Goal: Navigation & Orientation: Find specific page/section

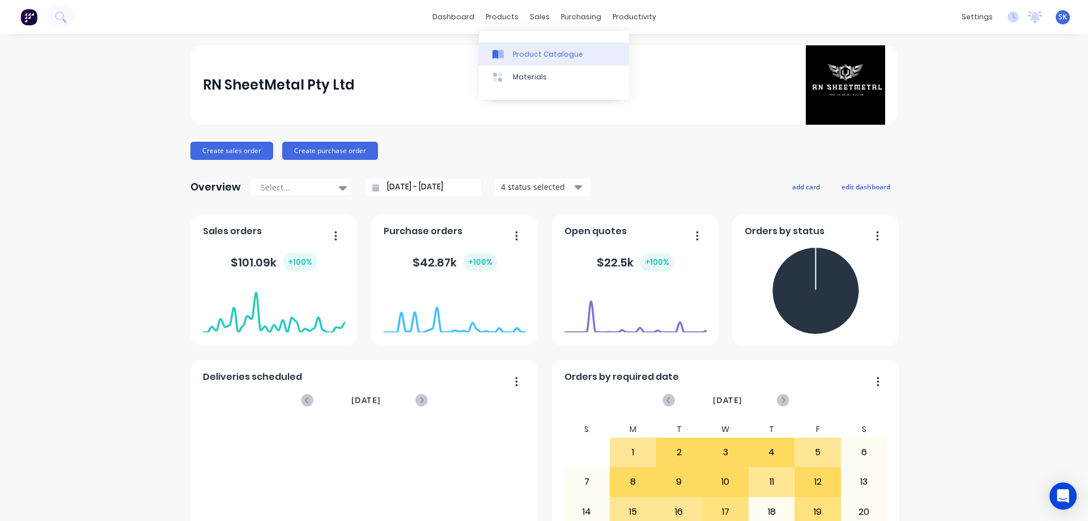
click at [506, 48] on link "Product Catalogue" at bounding box center [554, 54] width 150 height 23
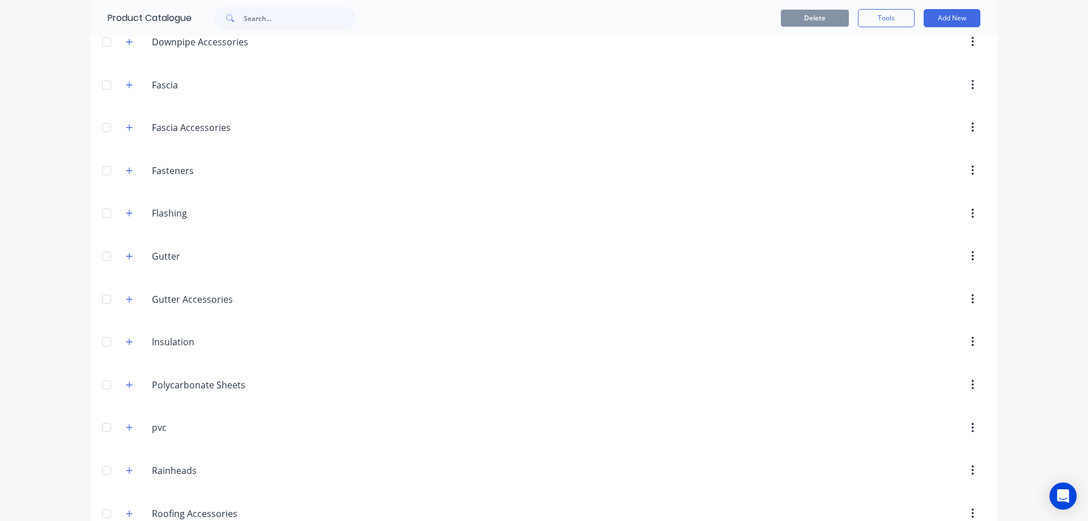
scroll to position [283, 0]
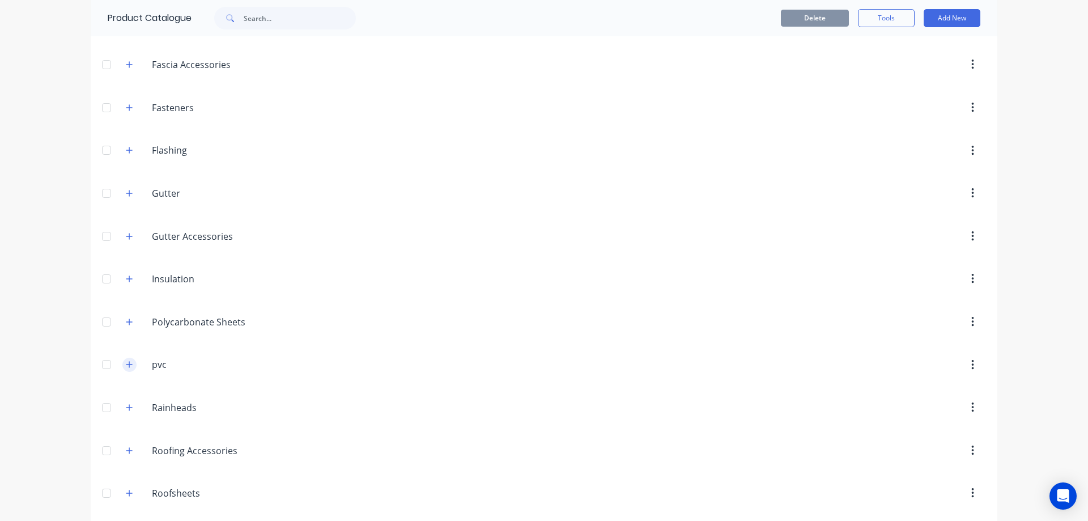
click at [126, 366] on icon "button" at bounding box center [129, 365] width 7 height 8
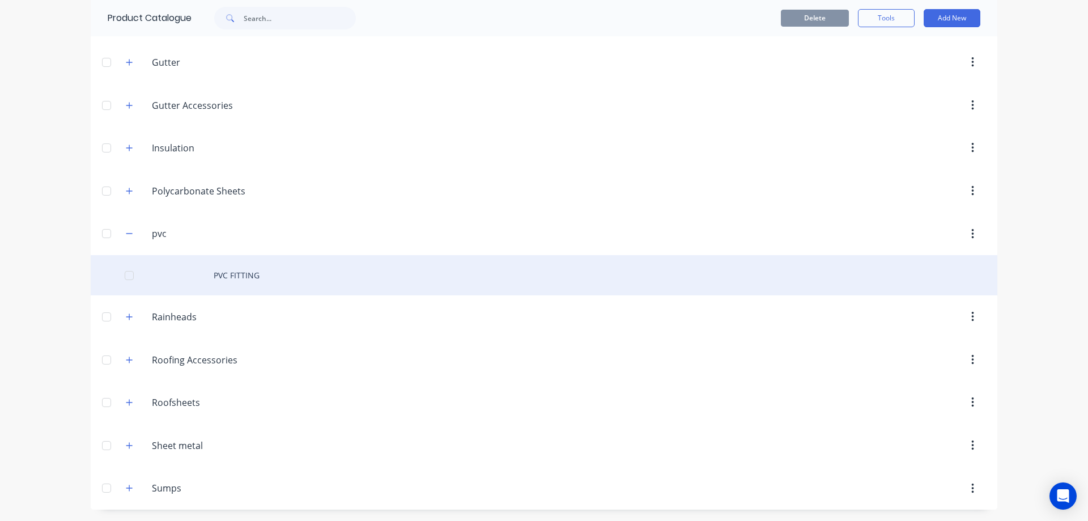
click at [193, 269] on div "PVC FITTING" at bounding box center [544, 275] width 907 height 40
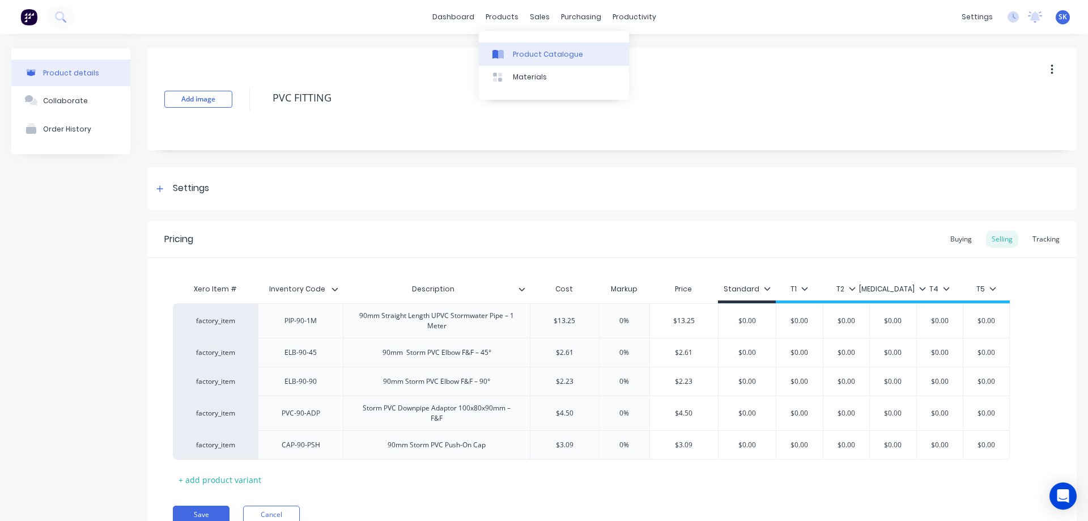
click at [519, 55] on div "Product Catalogue" at bounding box center [548, 54] width 70 height 10
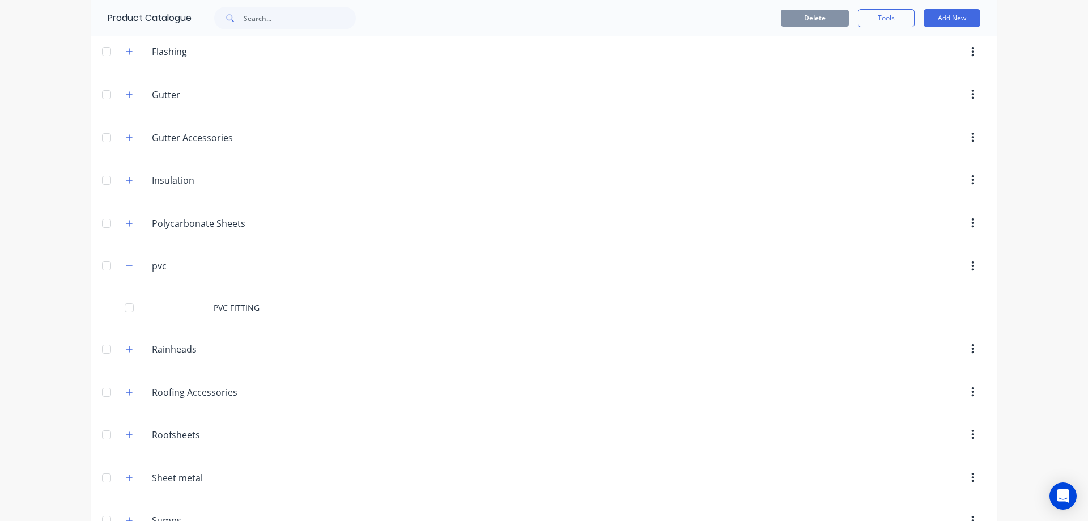
scroll to position [414, 0]
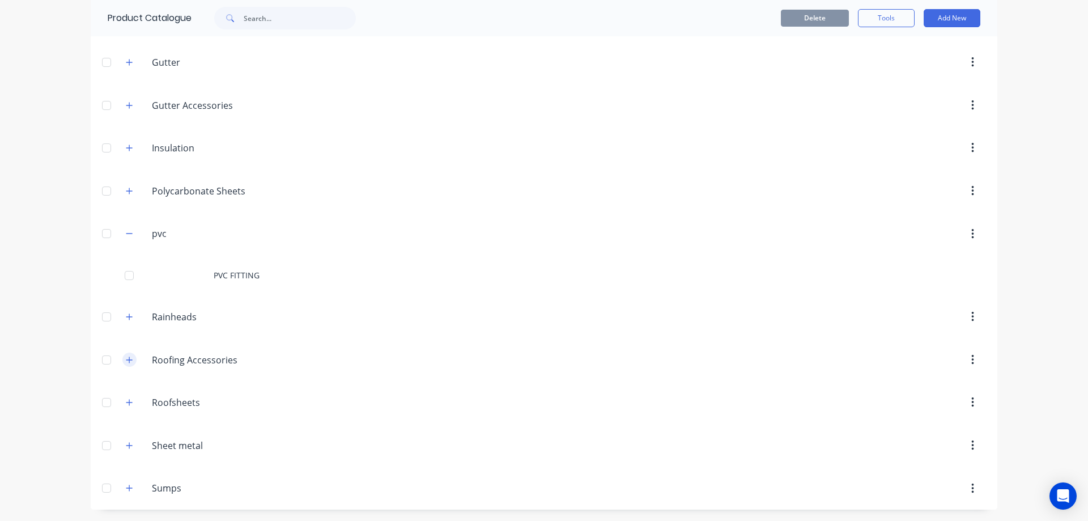
click at [132, 358] on button "button" at bounding box center [129, 360] width 14 height 14
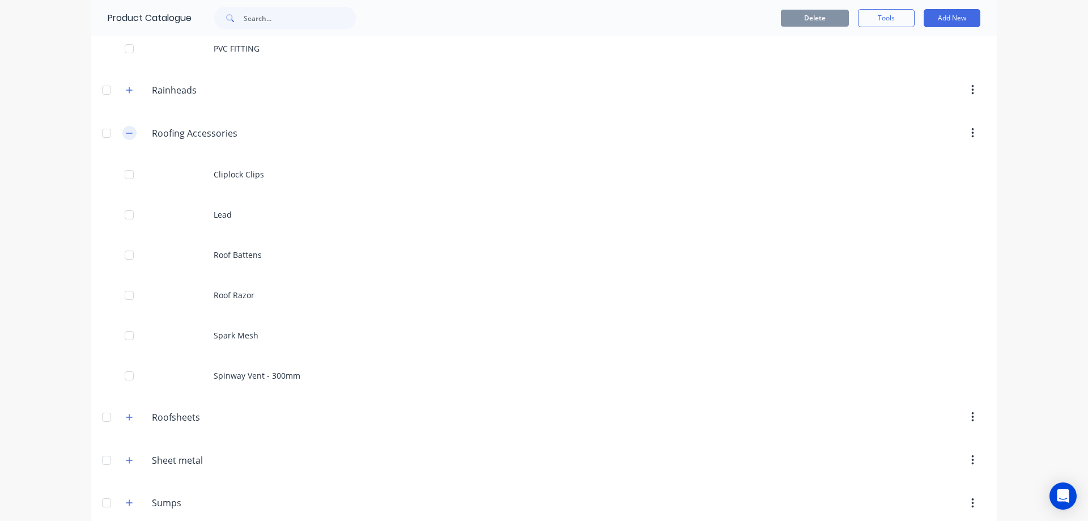
scroll to position [656, 0]
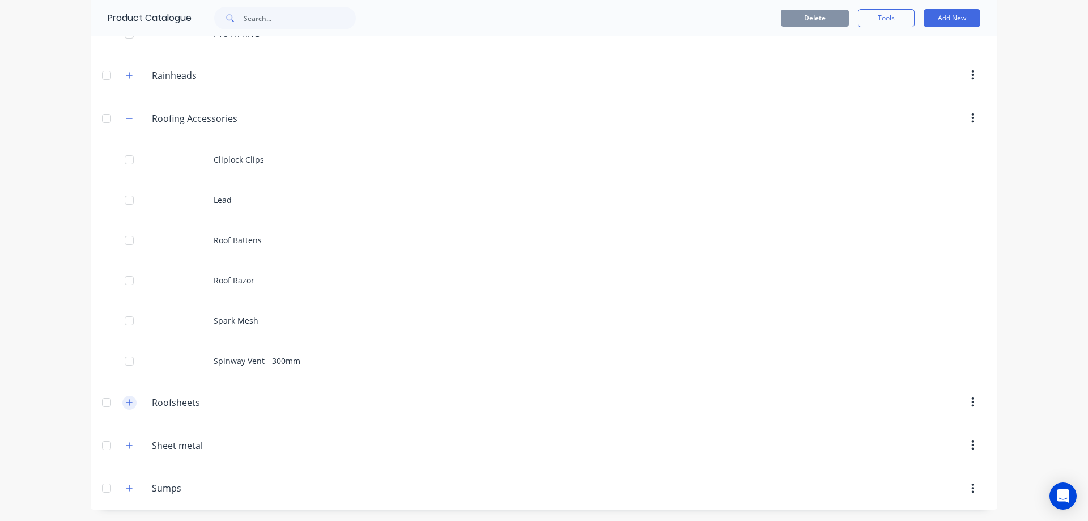
click at [131, 398] on button "button" at bounding box center [129, 403] width 14 height 14
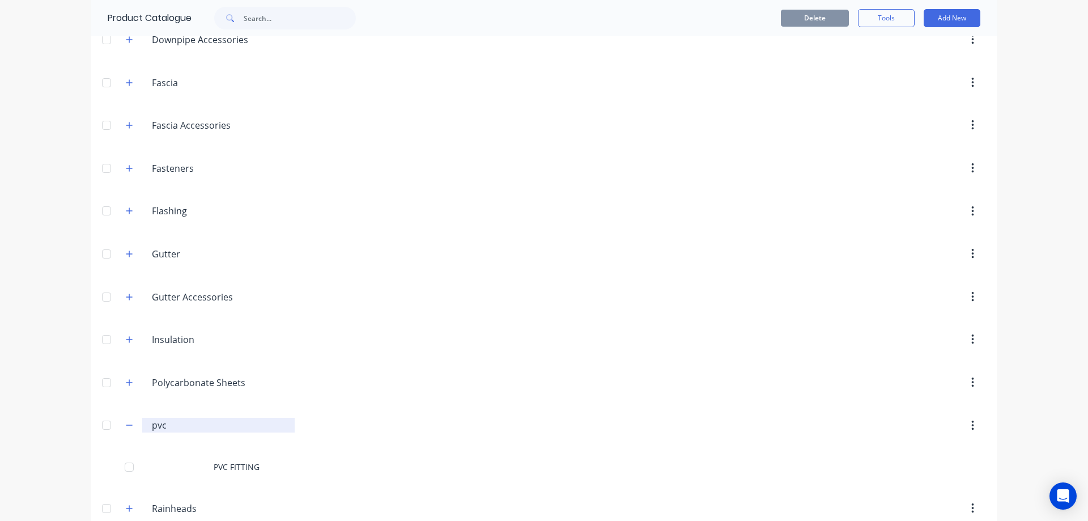
scroll to position [202, 0]
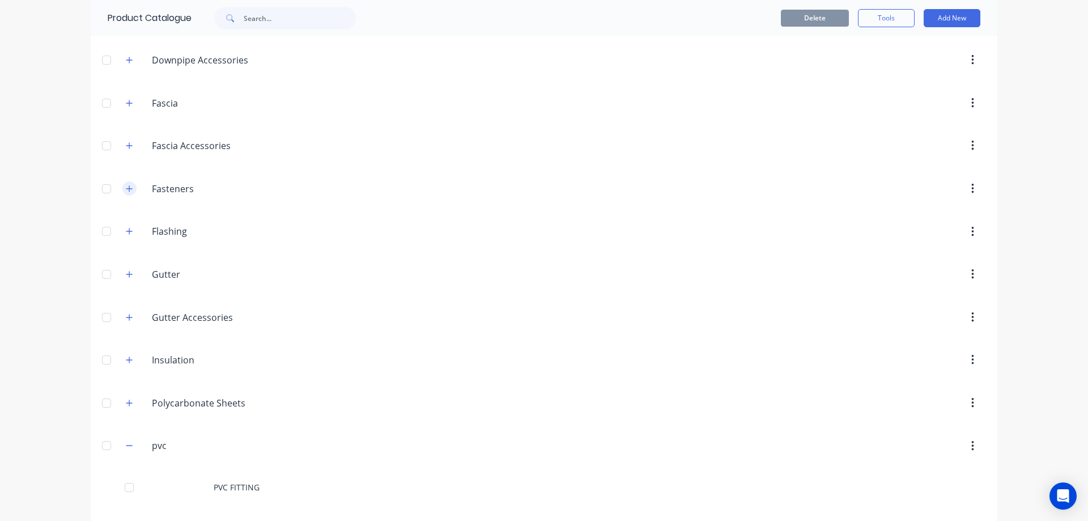
click at [129, 192] on button "button" at bounding box center [129, 188] width 14 height 14
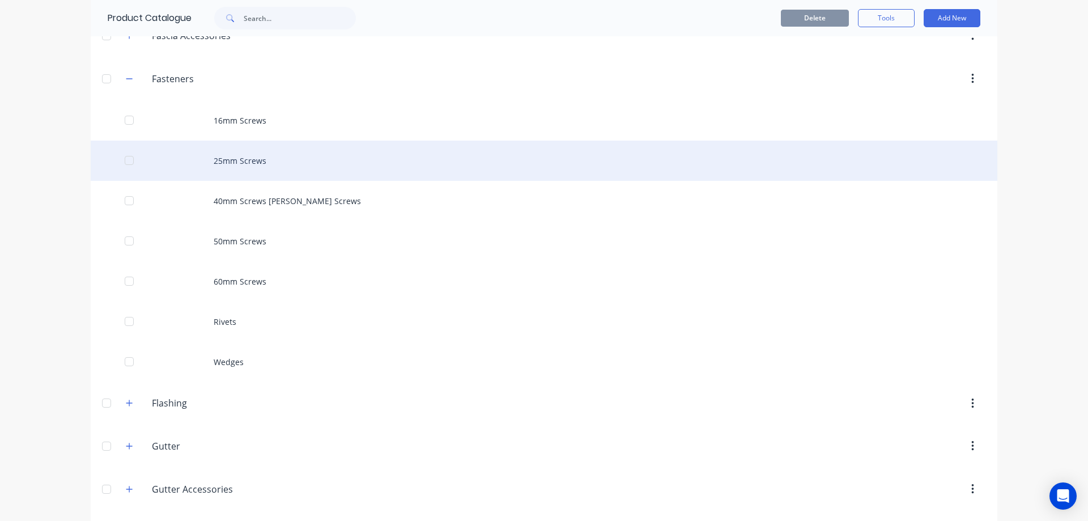
scroll to position [316, 0]
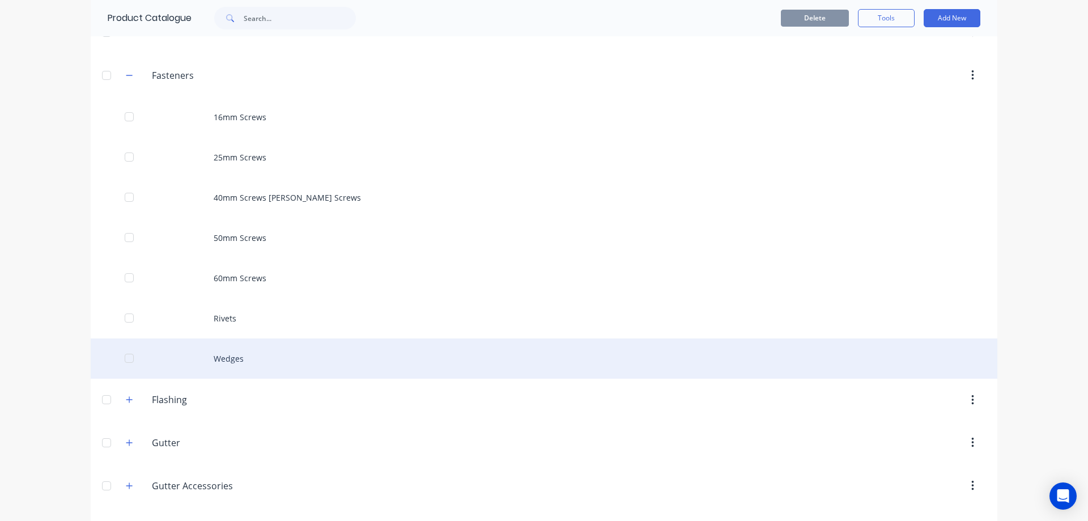
click at [234, 367] on div "Wedges" at bounding box center [544, 358] width 907 height 40
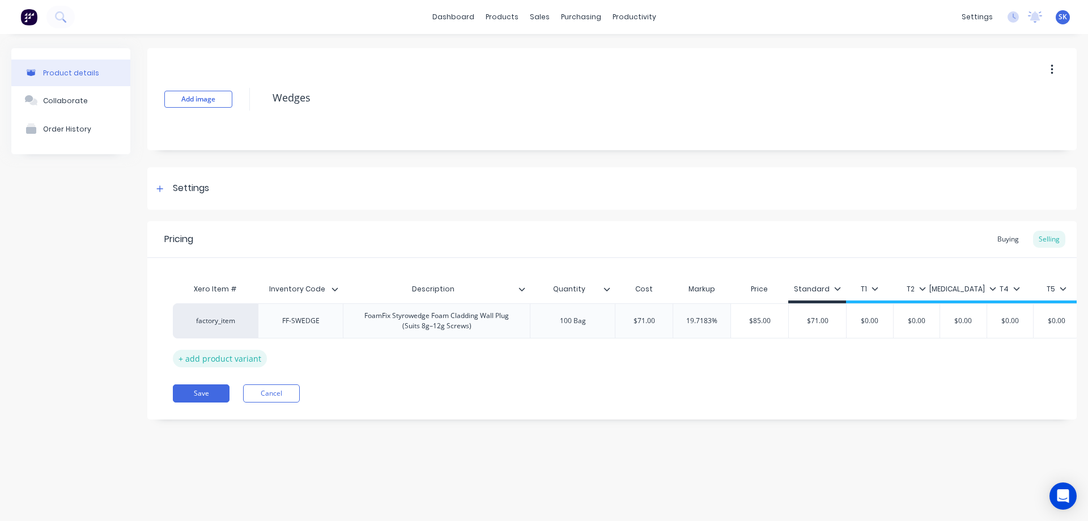
type textarea "x"
click at [35, 16] on img at bounding box center [28, 17] width 17 height 17
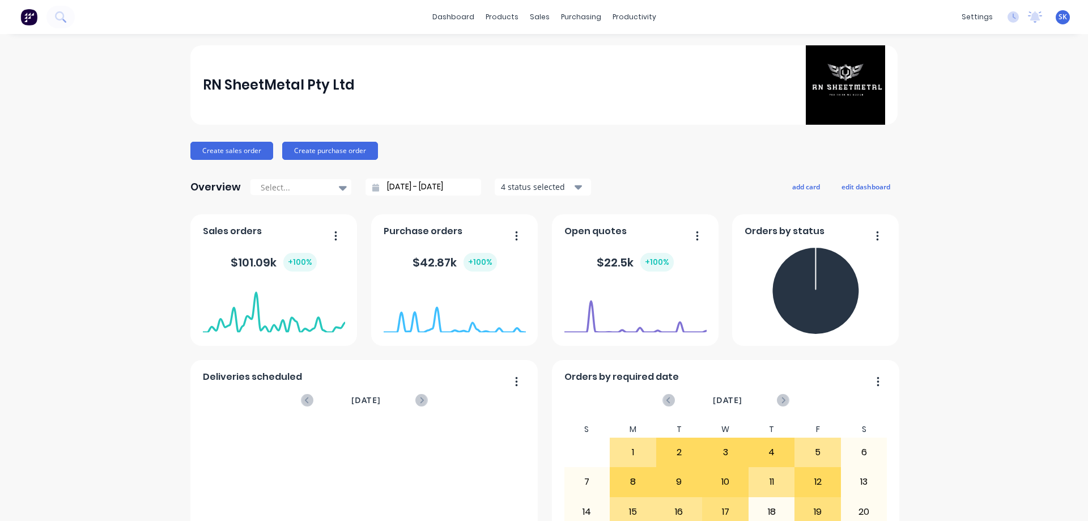
click at [32, 18] on img at bounding box center [28, 17] width 17 height 17
click at [28, 16] on img at bounding box center [28, 17] width 17 height 17
click at [552, 48] on link "Sales Orders" at bounding box center [595, 54] width 150 height 23
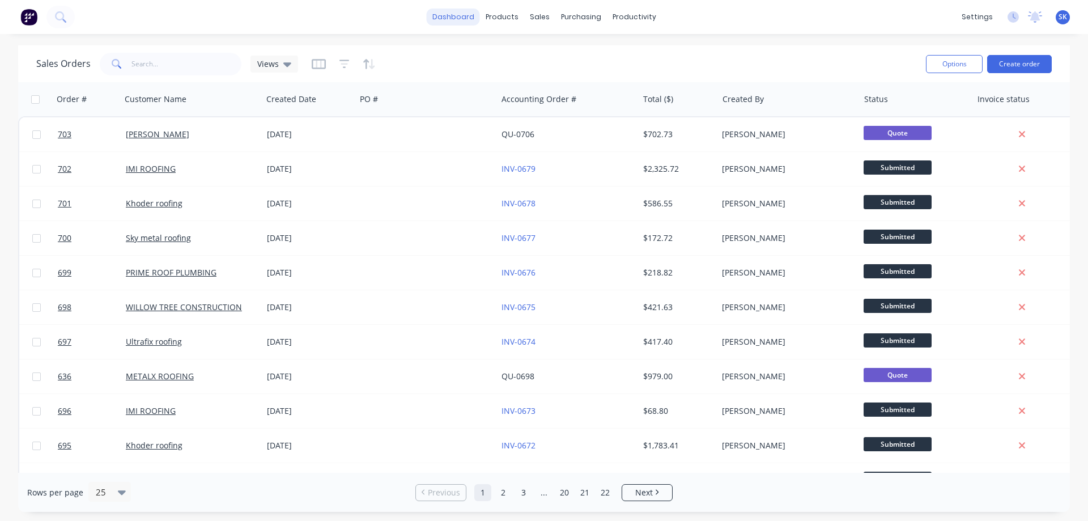
click at [443, 22] on link "dashboard" at bounding box center [453, 17] width 53 height 17
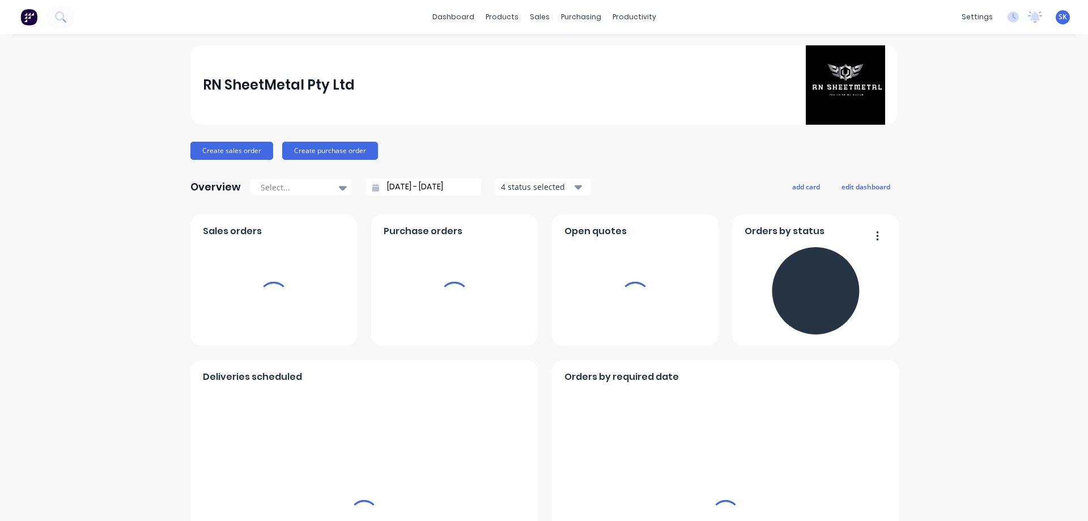
click at [397, 187] on input "[DATE] - [DATE]" at bounding box center [427, 187] width 97 height 17
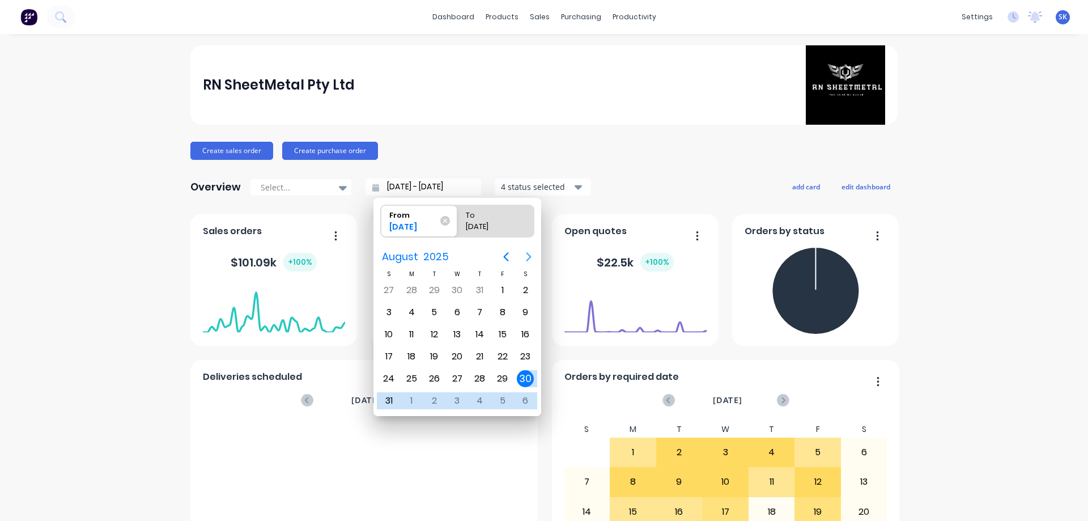
click at [529, 245] on button "Next page" at bounding box center [529, 256] width 23 height 23
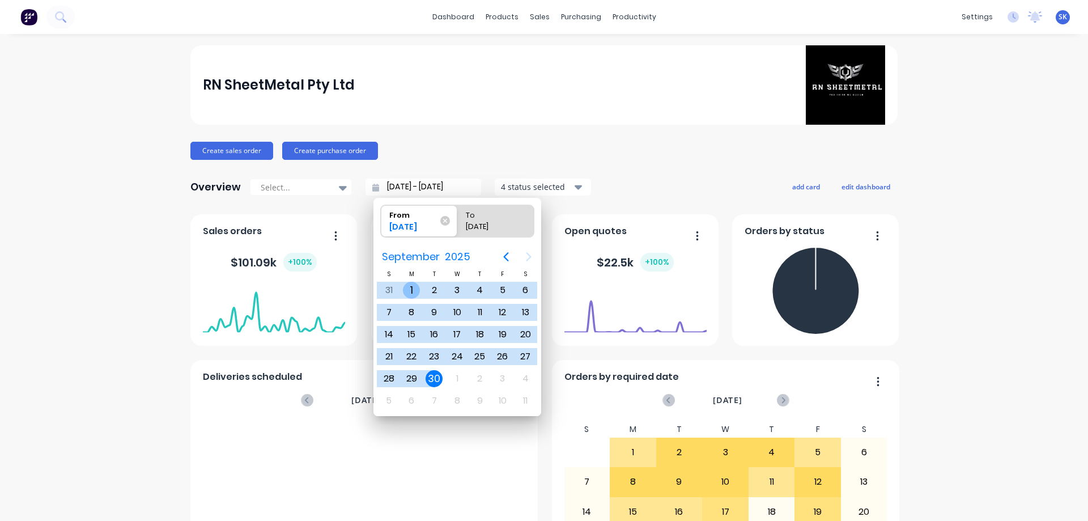
click at [414, 294] on div "1" at bounding box center [411, 290] width 17 height 17
type input "[DATE] - [DATE]"
radio input "false"
radio input "true"
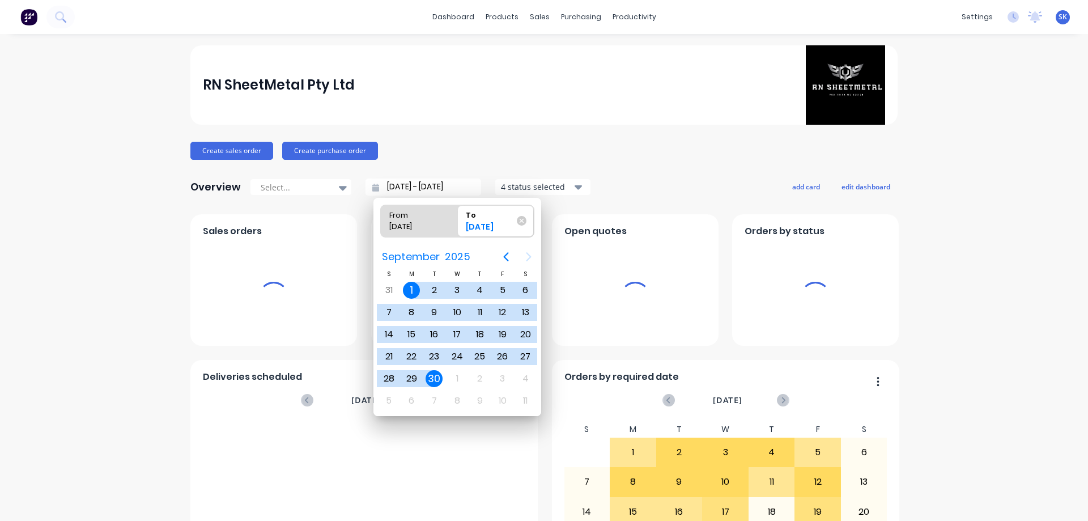
click at [528, 183] on div "4 status selected" at bounding box center [536, 187] width 71 height 12
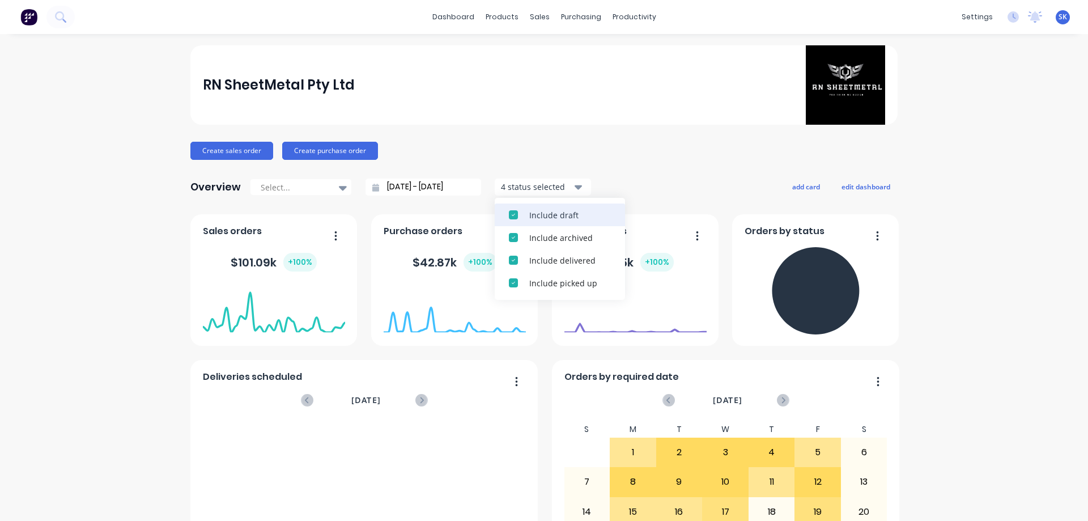
click at [533, 215] on div "Include draft" at bounding box center [570, 215] width 82 height 12
click at [533, 215] on div "Include archived" at bounding box center [570, 215] width 82 height 12
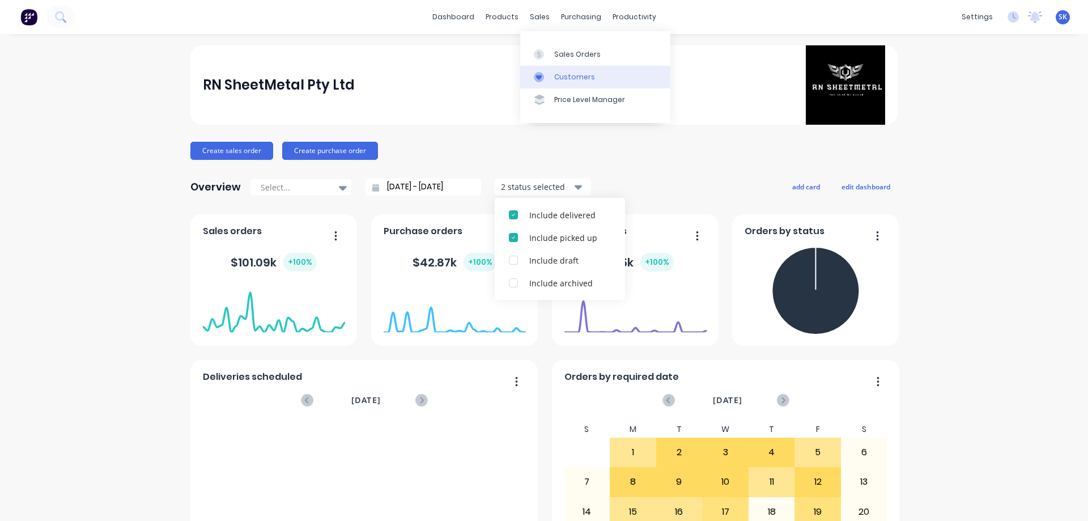
click at [565, 73] on div "Customers" at bounding box center [574, 77] width 41 height 10
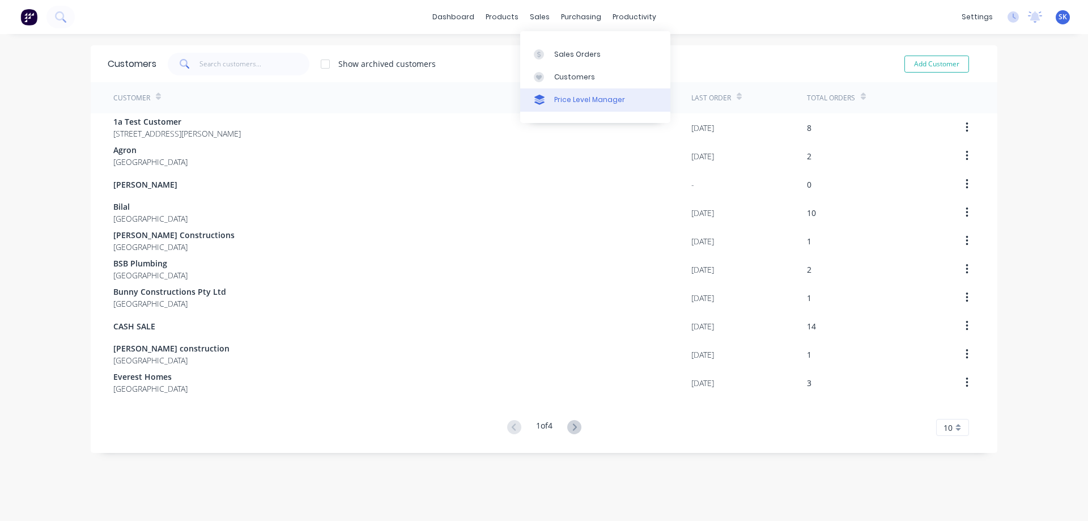
click at [562, 100] on div "Price Level Manager" at bounding box center [589, 100] width 71 height 10
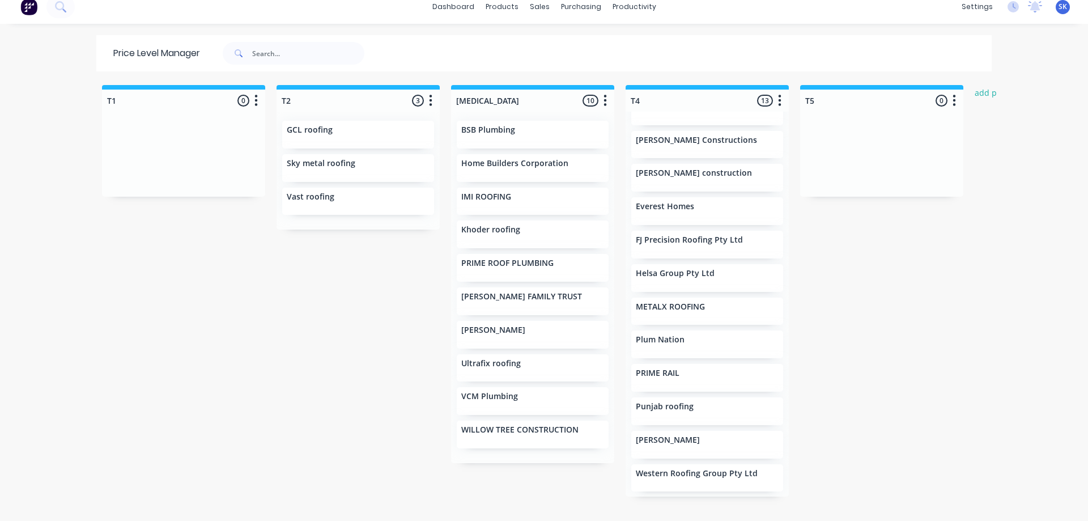
scroll to position [66, 0]
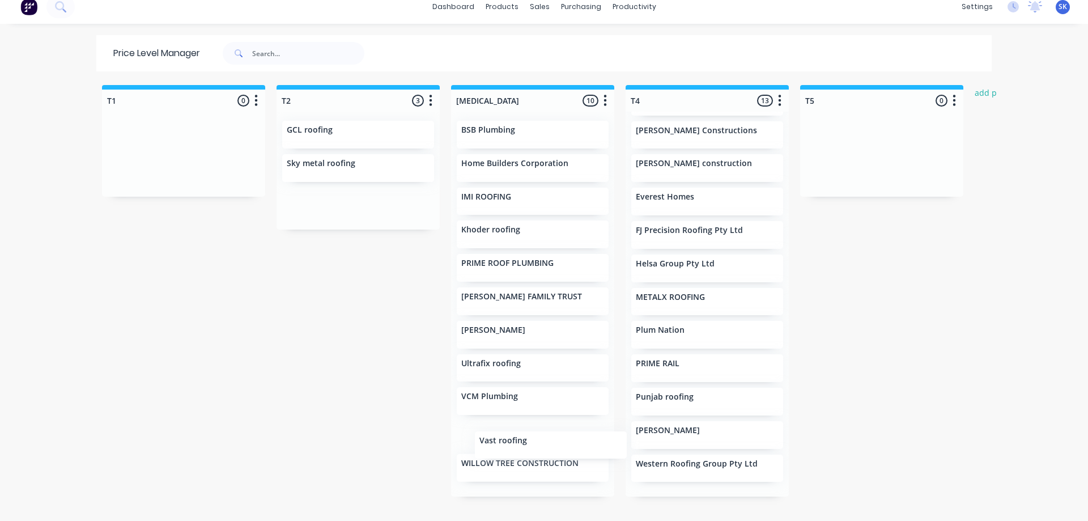
drag, startPoint x: 304, startPoint y: 201, endPoint x: 505, endPoint y: 445, distance: 315.4
click at [505, 445] on div "Unassigned 11 Move all customers Standard T1 T2 [MEDICAL_DATA] T4 T5 1a Test Cu…" at bounding box center [544, 297] width 907 height 425
click at [505, 445] on div "BSB Plumbing Home Builders Corporation IMI ROOFING Khoder roofing PRIME ROOF PL…" at bounding box center [532, 304] width 163 height 385
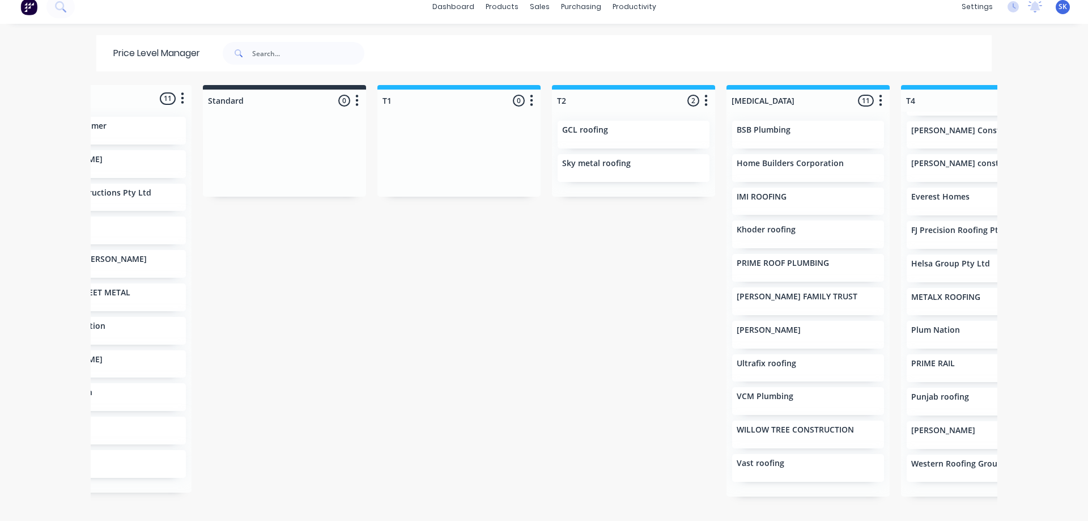
scroll to position [0, 0]
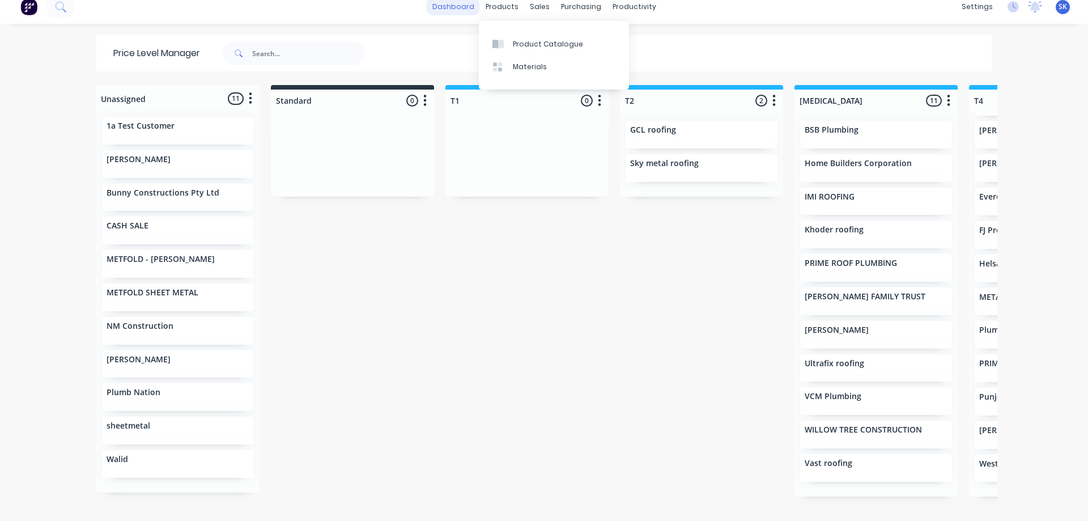
click at [455, 9] on link "dashboard" at bounding box center [453, 6] width 53 height 17
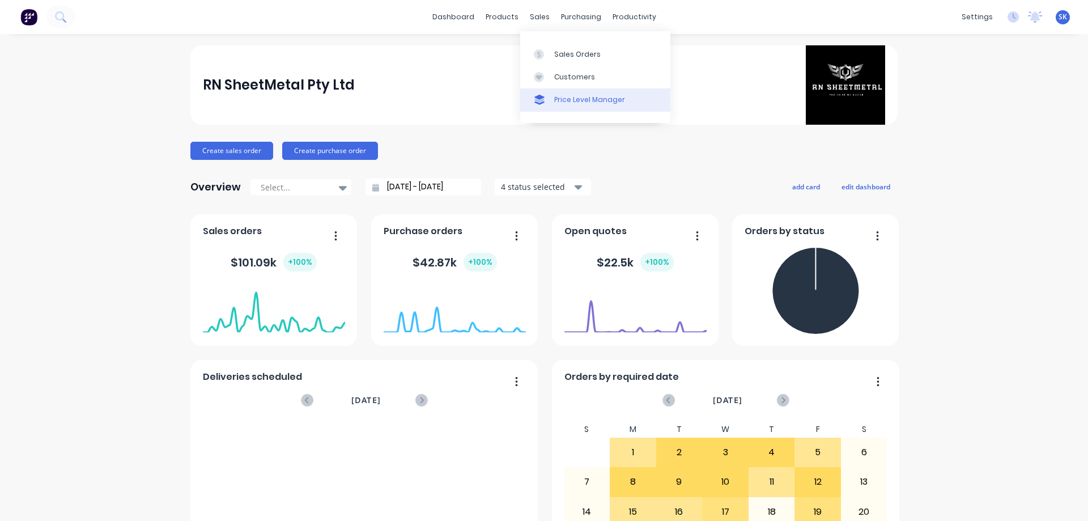
click at [561, 96] on div "Price Level Manager" at bounding box center [589, 100] width 71 height 10
